Goal: Find specific page/section: Find specific page/section

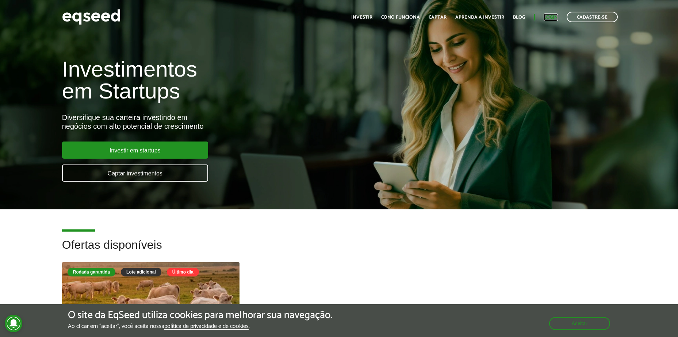
click at [550, 20] on link "Login" at bounding box center [551, 17] width 14 height 5
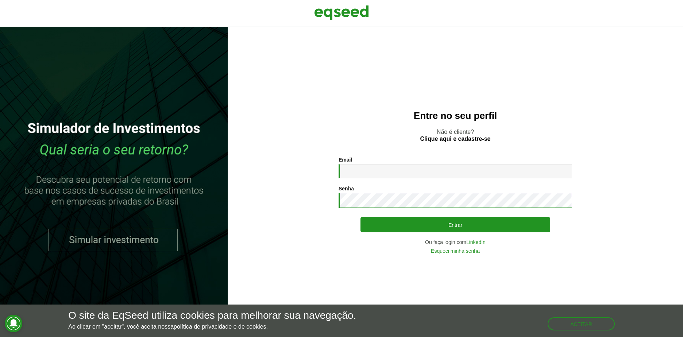
type input "**********"
click at [600, 189] on section "**********" at bounding box center [455, 205] width 426 height 97
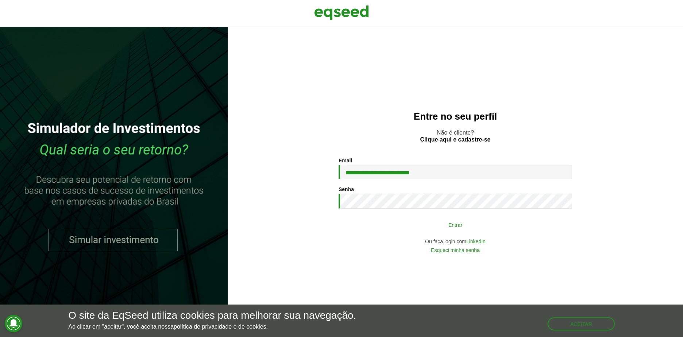
click at [489, 230] on button "Entrar" at bounding box center [456, 225] width 190 height 14
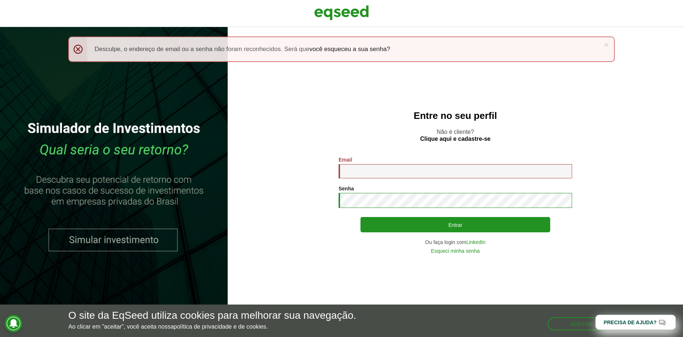
type input "**********"
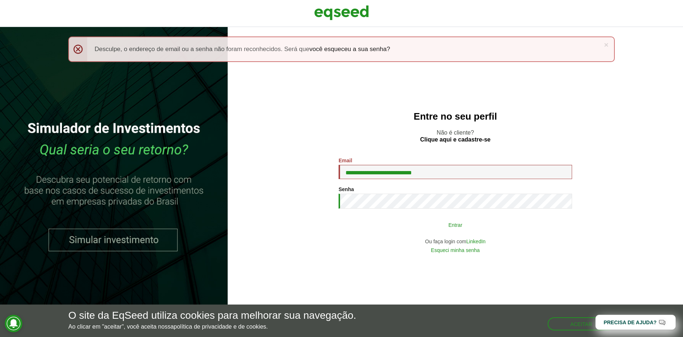
click at [494, 224] on button "Entrar" at bounding box center [456, 225] width 190 height 14
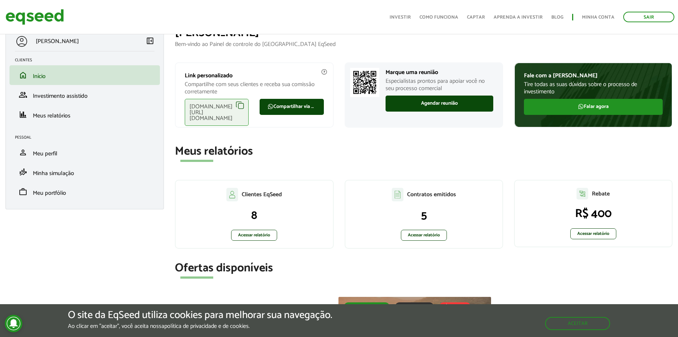
scroll to position [37, 0]
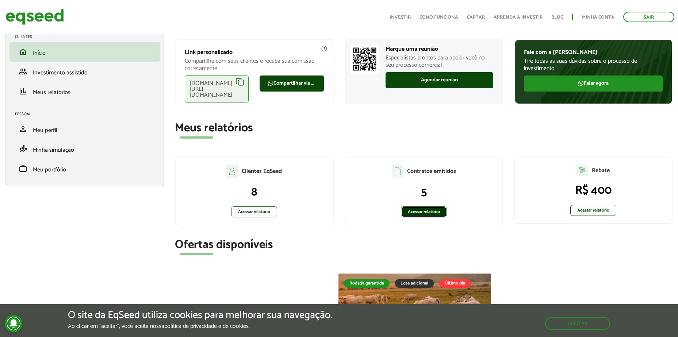
click at [437, 210] on link "Acessar relatório" at bounding box center [424, 212] width 46 height 11
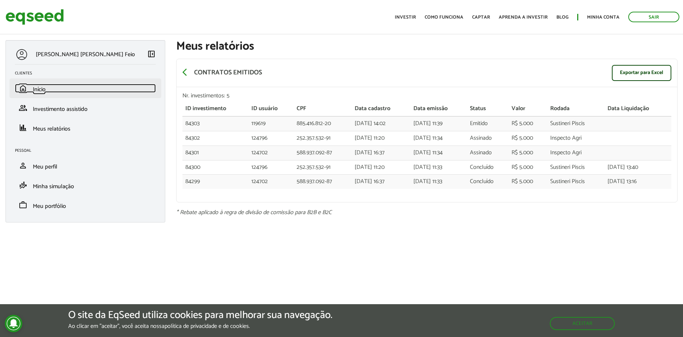
click at [46, 91] on span "Início" at bounding box center [39, 90] width 13 height 10
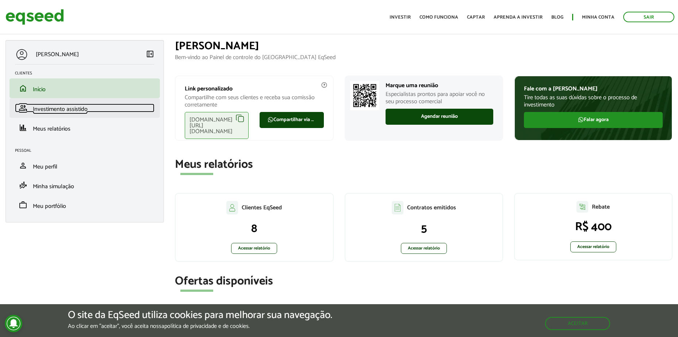
click at [57, 106] on span "Investimento assistido" at bounding box center [60, 109] width 55 height 10
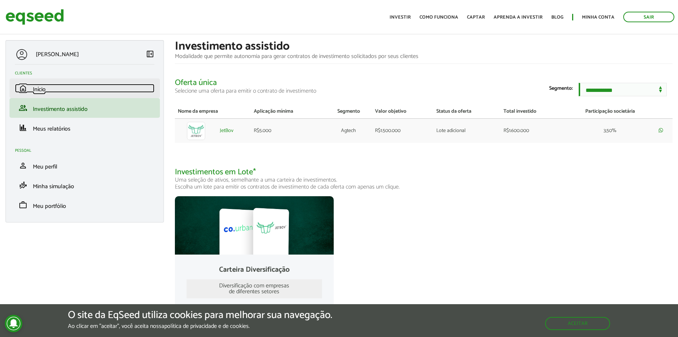
click at [39, 89] on span "Início" at bounding box center [39, 90] width 13 height 10
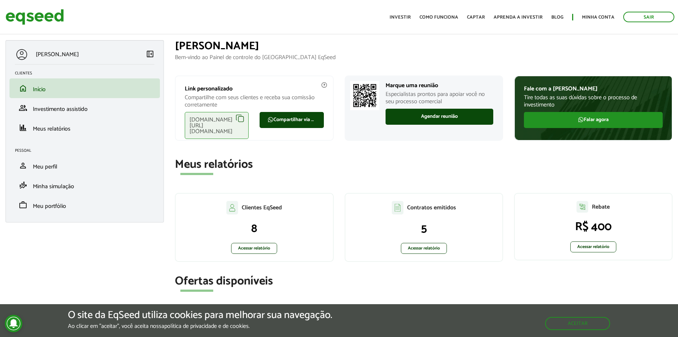
click at [432, 254] on div "Contratos emitidos 5 Acessar relatório" at bounding box center [424, 227] width 158 height 69
click at [438, 250] on link "Acessar relatório" at bounding box center [424, 248] width 46 height 11
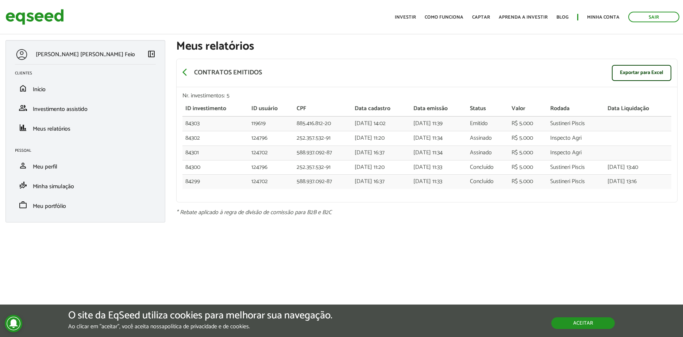
click at [581, 324] on button "Aceitar" at bounding box center [584, 324] width 64 height 12
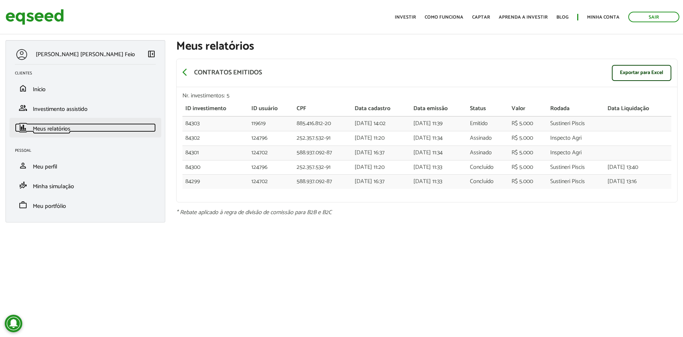
click at [73, 131] on link "finance Meus relatórios" at bounding box center [85, 127] width 141 height 9
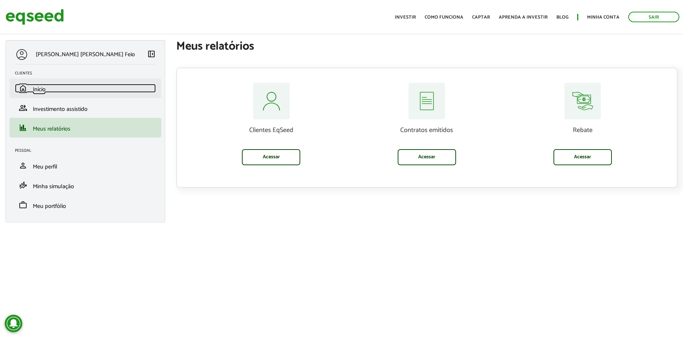
click at [57, 88] on link "home Início" at bounding box center [85, 88] width 141 height 9
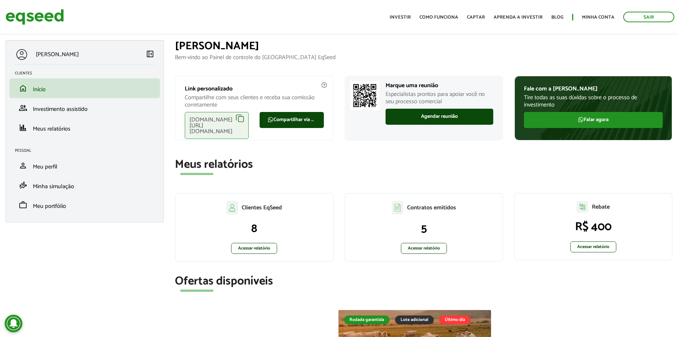
click at [286, 165] on h2 "Meus relatórios" at bounding box center [424, 164] width 498 height 13
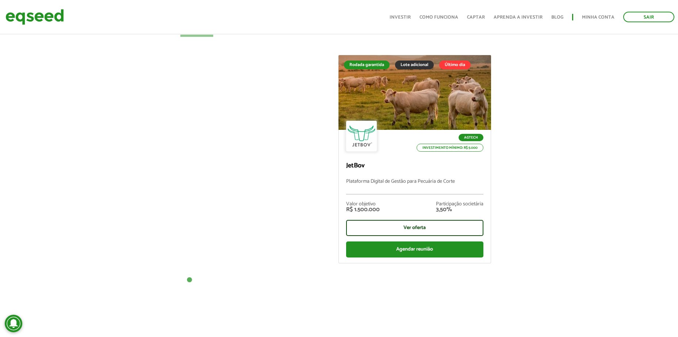
scroll to position [292, 0]
